Goal: Task Accomplishment & Management: Use online tool/utility

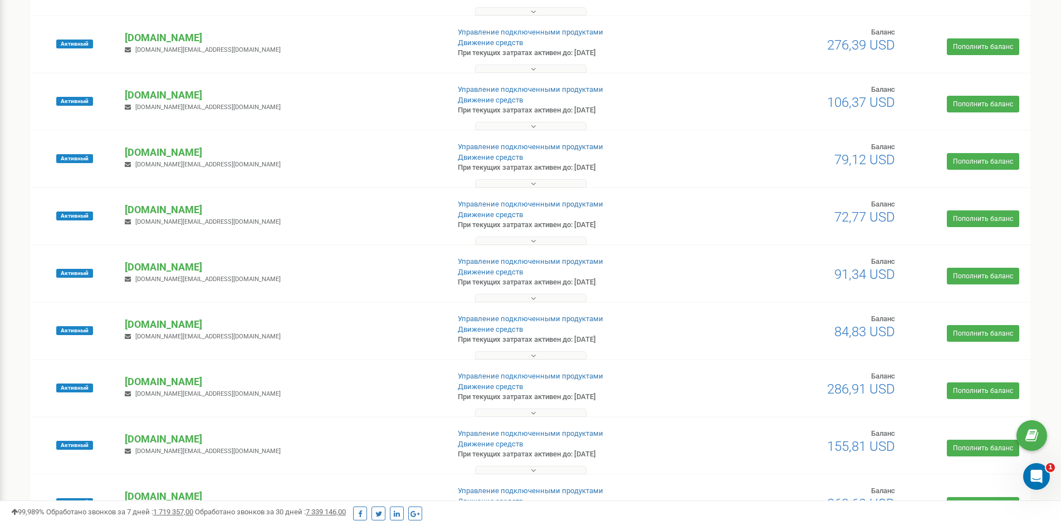
scroll to position [557, 0]
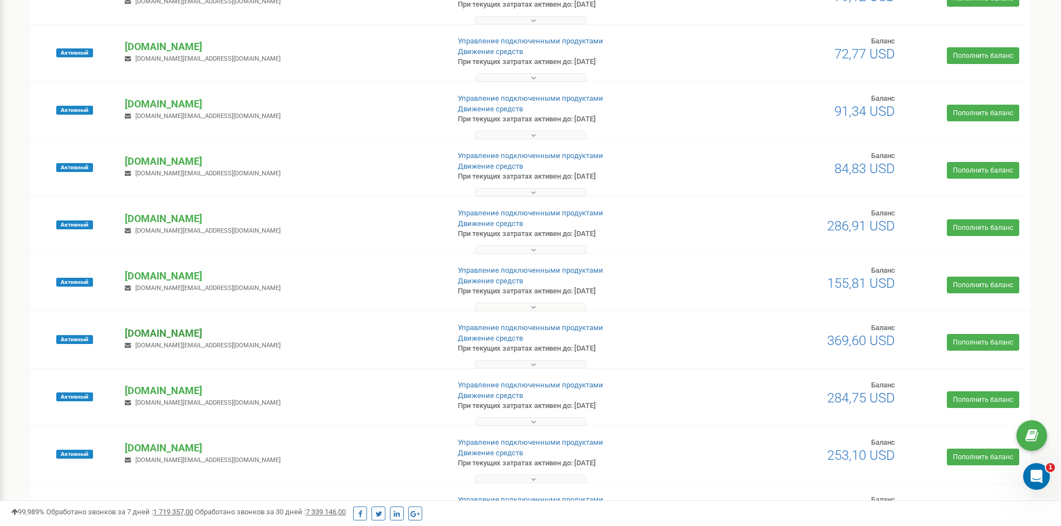
click at [162, 333] on p "[DOMAIN_NAME]" at bounding box center [282, 333] width 315 height 14
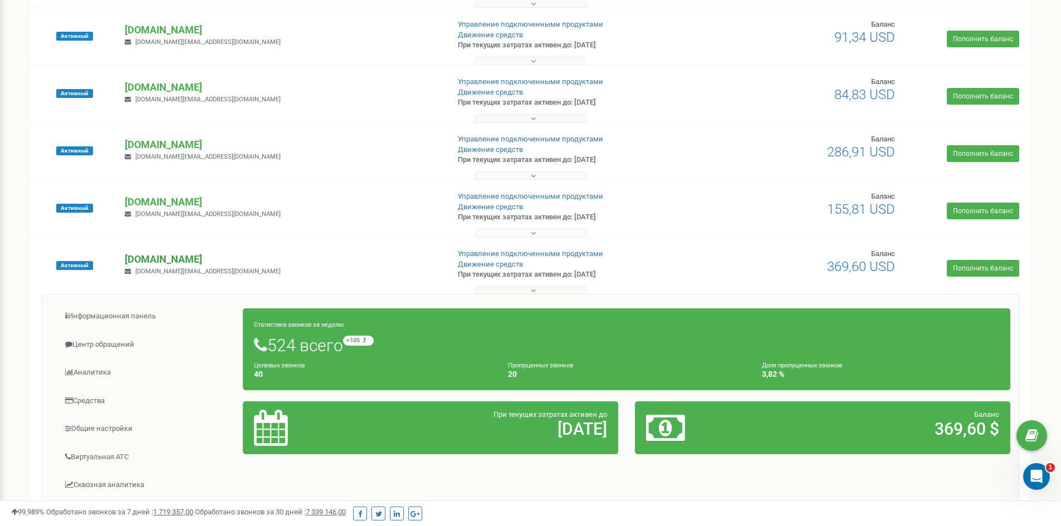
scroll to position [835, 0]
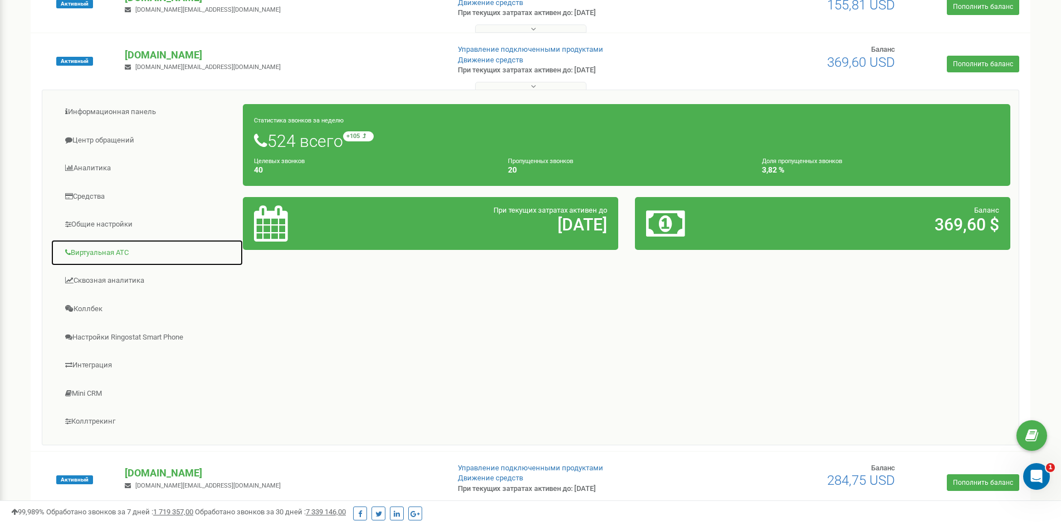
click at [94, 260] on link "Виртуальная АТС" at bounding box center [147, 252] width 193 height 27
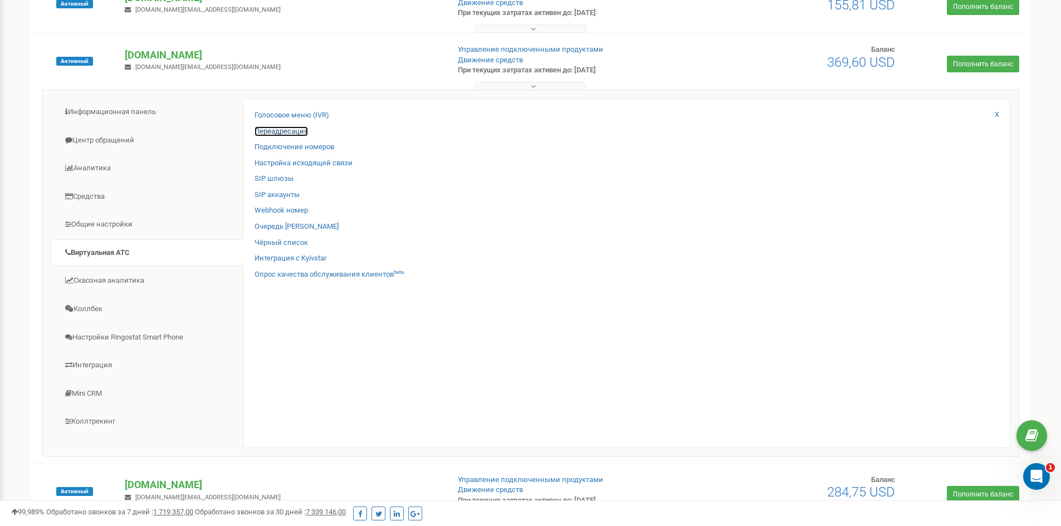
click at [287, 132] on link "Переадресация" at bounding box center [280, 131] width 53 height 11
